Goal: Transaction & Acquisition: Purchase product/service

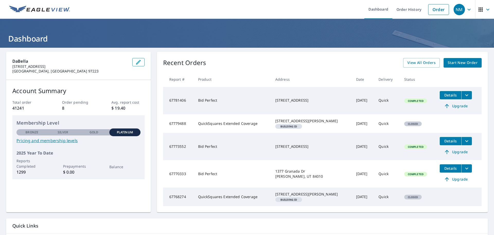
click at [479, 122] on div "Recent Orders View All Orders Start New Order Report # Product Address Date Del…" at bounding box center [322, 132] width 331 height 160
click at [455, 65] on span "Start New Order" at bounding box center [463, 62] width 30 height 6
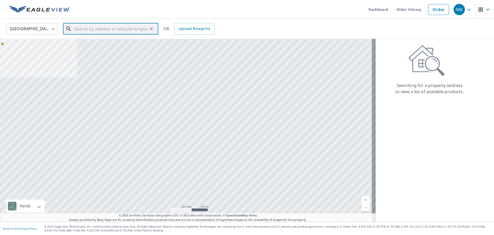
click at [122, 33] on input "text" at bounding box center [110, 29] width 73 height 14
paste input "2952 Carson Rd, Placerville, CA 95667"
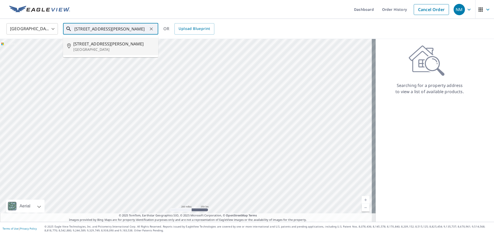
click at [110, 48] on p "Placerville, CA 95667" at bounding box center [113, 49] width 81 height 5
type input "2952 Carson Rd Placerville, CA 95667"
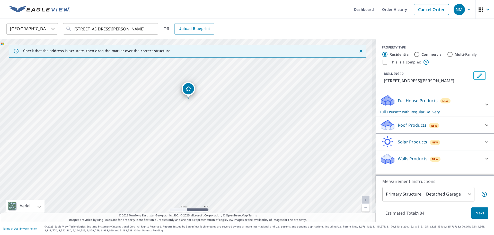
drag, startPoint x: 197, startPoint y: 135, endPoint x: 207, endPoint y: 130, distance: 11.1
click at [207, 130] on div "2952 Carson Rd Placerville, CA 95667" at bounding box center [188, 130] width 376 height 183
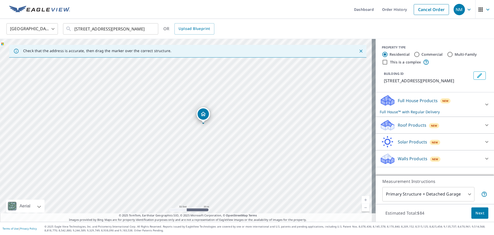
drag, startPoint x: 196, startPoint y: 111, endPoint x: 203, endPoint y: 122, distance: 12.8
drag, startPoint x: 204, startPoint y: 121, endPoint x: 207, endPoint y: 121, distance: 2.6
click at [207, 121] on div "2952 Carson Rd Placerville, CA 95667" at bounding box center [188, 130] width 376 height 183
click at [481, 124] on div at bounding box center [487, 125] width 12 height 12
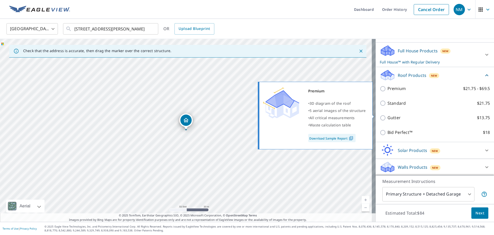
scroll to position [50, 0]
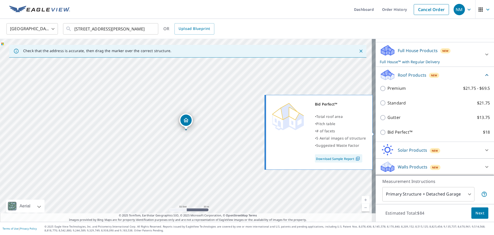
click at [381, 132] on input "Bid Perfect™ $18" at bounding box center [384, 132] width 8 height 6
checkbox input "true"
checkbox input "false"
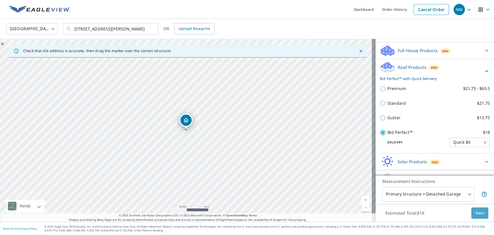
click at [476, 212] on span "Next" at bounding box center [480, 213] width 9 height 6
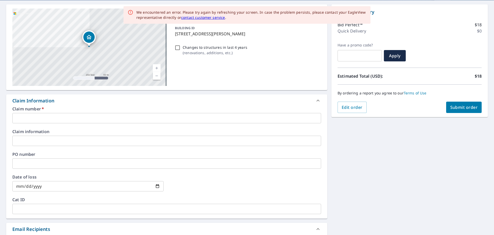
scroll to position [51, 0]
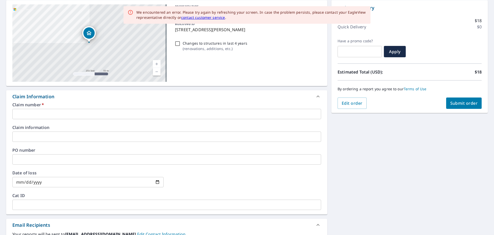
click at [101, 114] on input "text" at bounding box center [166, 114] width 309 height 10
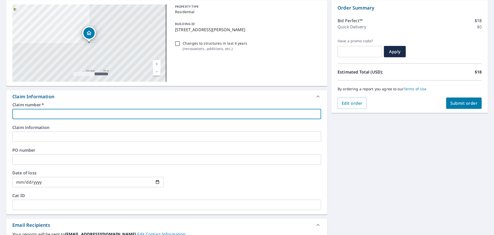
scroll to position [26, 0]
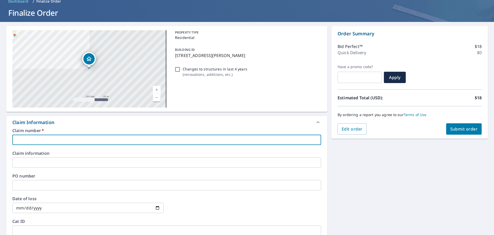
type input "S"
checkbox input "true"
type input "SA"
checkbox input "true"
type input "SAC"
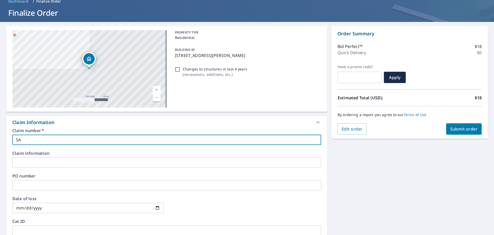
checkbox input "true"
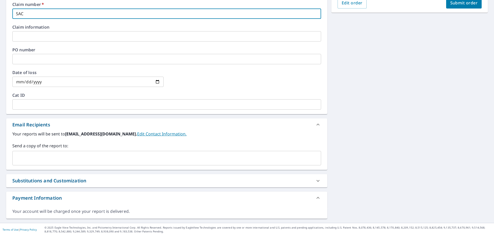
scroll to position [153, 0]
click at [89, 163] on div "​" at bounding box center [166, 157] width 309 height 14
type input "SAC"
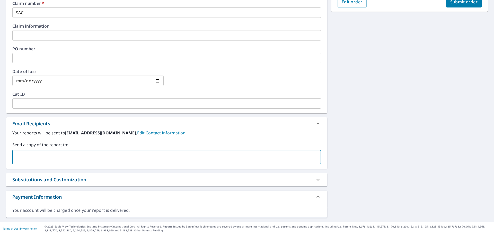
click at [59, 157] on input "text" at bounding box center [163, 157] width 297 height 10
paste input "Josh.Setters@Dabella.Us"
type input "Josh.Setters@Dabella.Us"
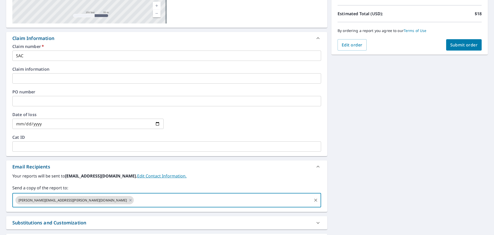
scroll to position [24, 0]
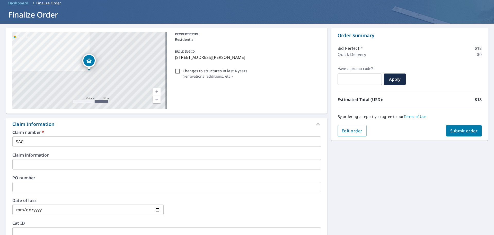
click at [465, 135] on button "Submit order" at bounding box center [464, 130] width 36 height 11
checkbox input "true"
